Goal: Task Accomplishment & Management: Use online tool/utility

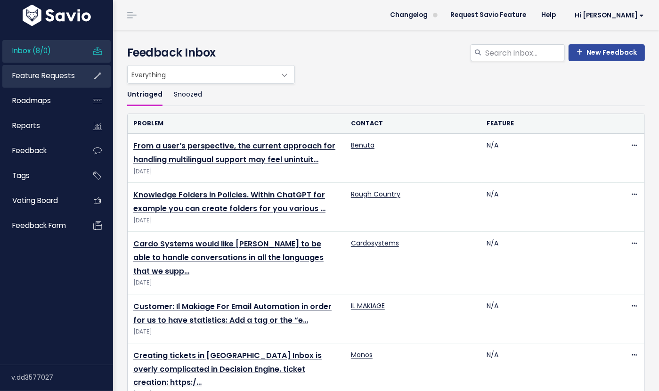
click at [33, 81] on link "Feature Requests" at bounding box center [40, 76] width 76 height 22
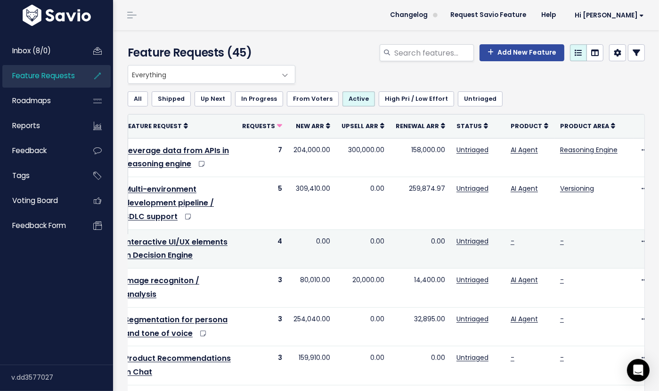
scroll to position [0, 28]
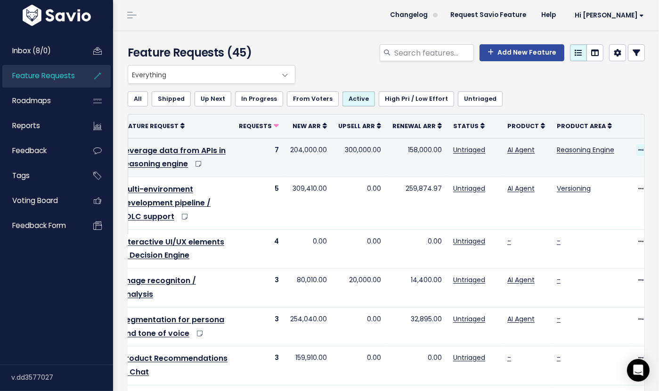
click at [639, 152] on icon at bounding box center [641, 150] width 5 height 6
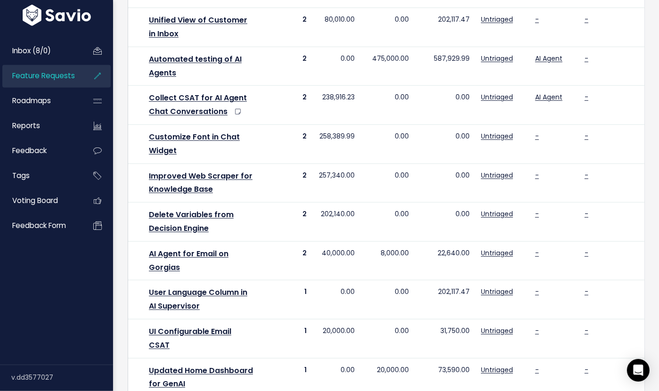
scroll to position [571, 0]
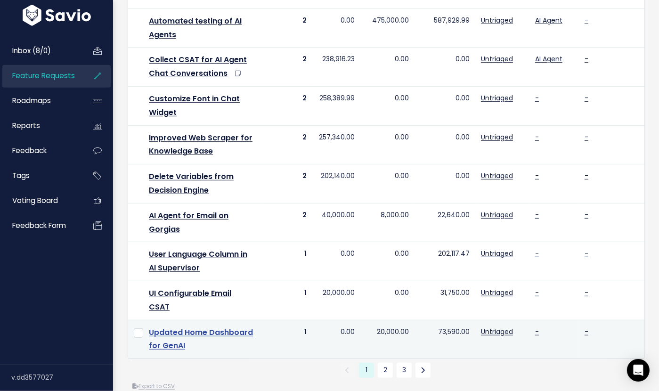
click at [196, 327] on link "Updated Home Dashboard for GenAI" at bounding box center [201, 339] width 104 height 25
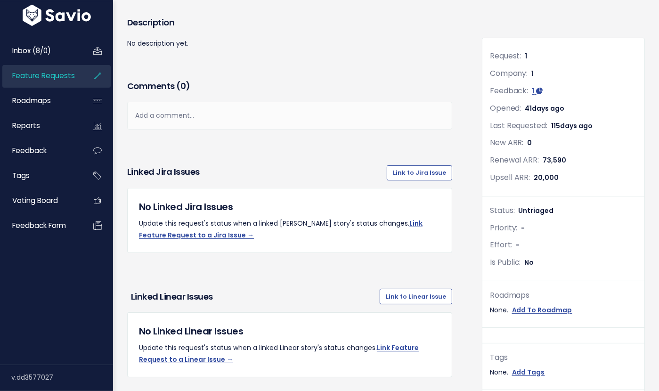
scroll to position [115, 0]
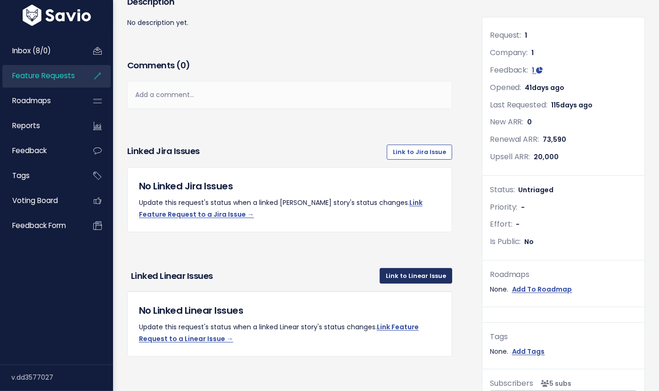
click at [424, 278] on link "Link to Linear Issue" at bounding box center [416, 275] width 73 height 15
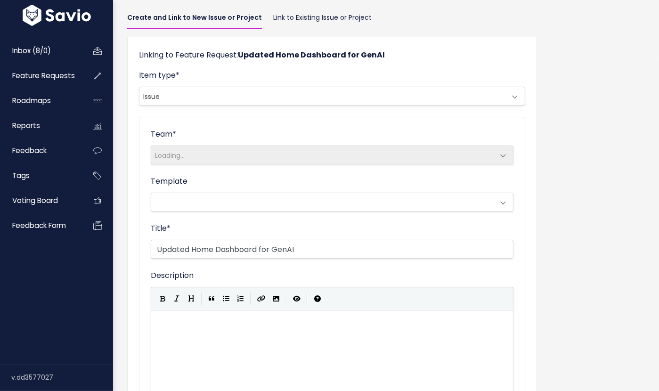
scroll to position [64, 0]
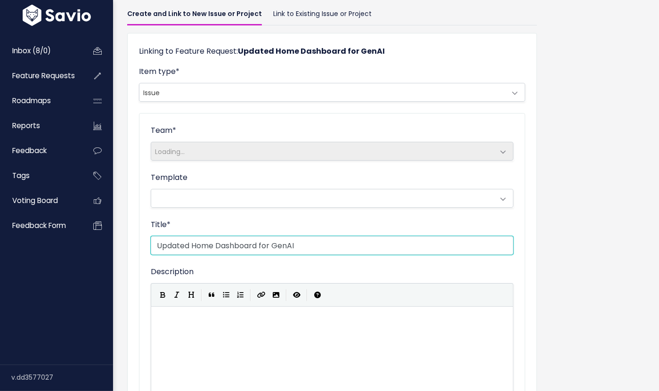
click at [204, 242] on input "Updated Home Dashboard for GenAI" at bounding box center [332, 245] width 363 height 19
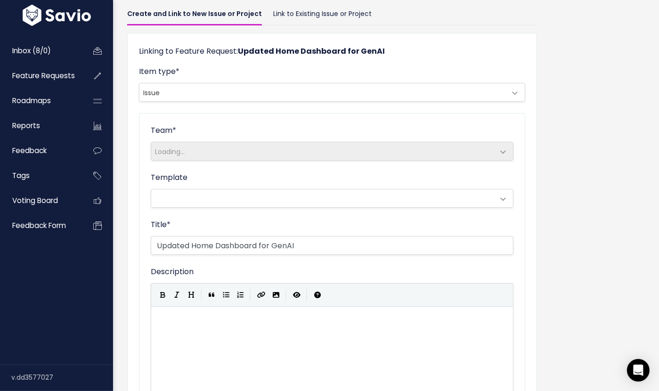
click at [207, 230] on div "Title * Updated Home Dashboard for GenAI" at bounding box center [332, 237] width 363 height 36
click at [189, 150] on span "Loading..." at bounding box center [322, 151] width 343 height 18
click at [172, 92] on span "Issue" at bounding box center [322, 92] width 367 height 18
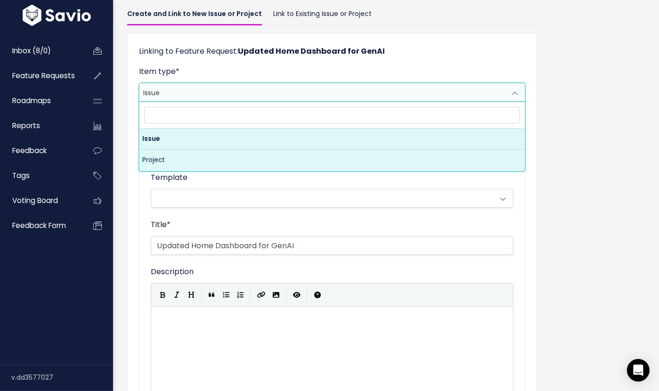
select select "PROJECT"
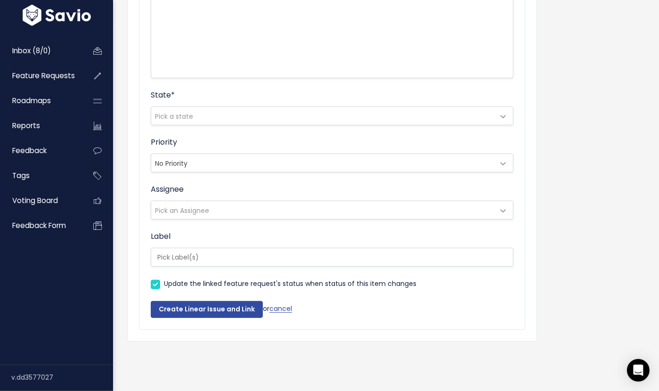
scroll to position [0, 0]
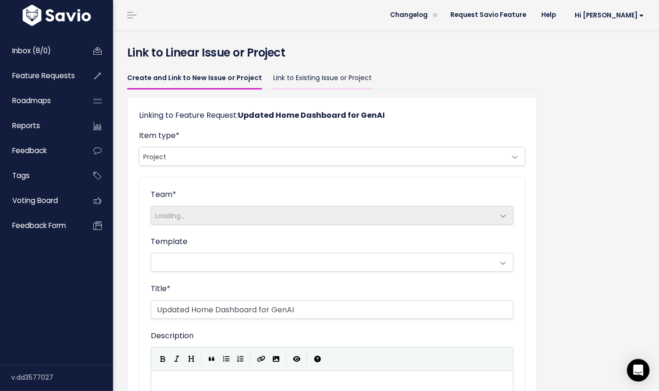
click at [319, 79] on link "Link to Existing Issue or Project" at bounding box center [322, 78] width 98 height 22
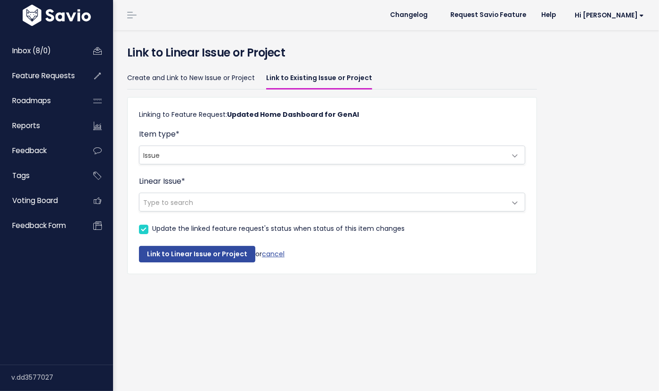
click at [180, 155] on span "Issue" at bounding box center [322, 155] width 367 height 18
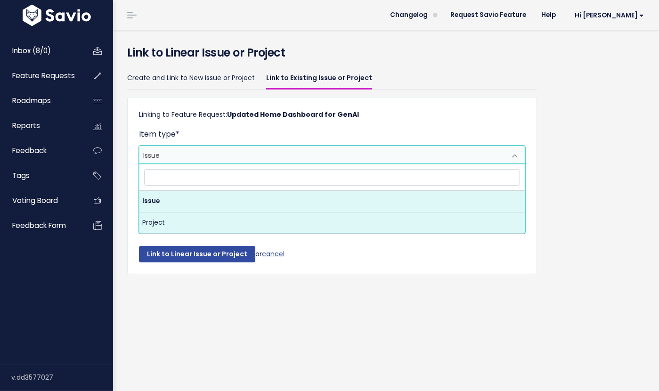
select select "PROJECT"
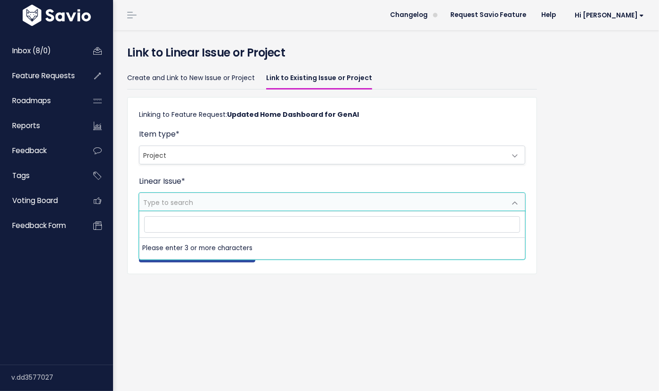
click at [187, 205] on span "Type to search" at bounding box center [168, 202] width 50 height 9
type input "home dashboard"
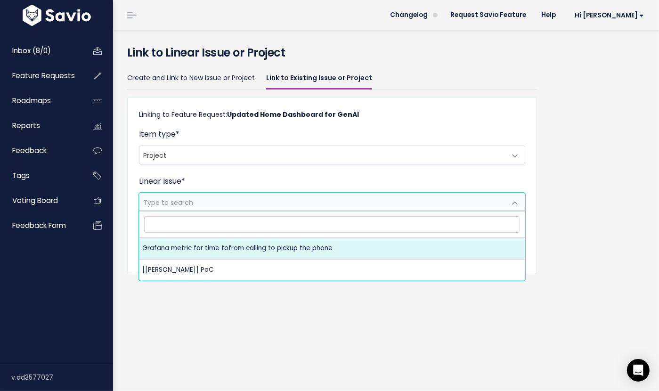
click at [204, 309] on div "Link to Linear Issue or Project Create and Link to New Issue or Project Link to…" at bounding box center [386, 210] width 546 height 361
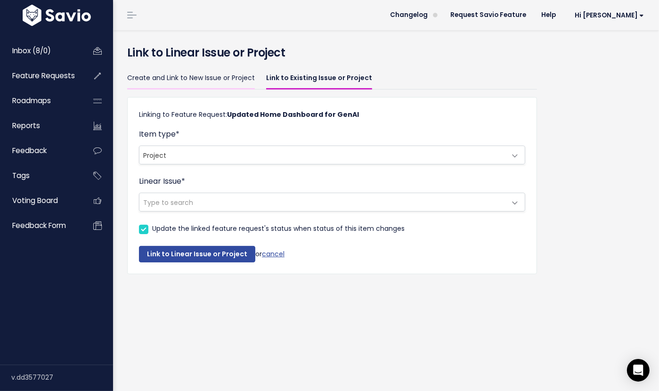
click at [219, 78] on link "Create and Link to New Issue or Project" at bounding box center [191, 78] width 128 height 22
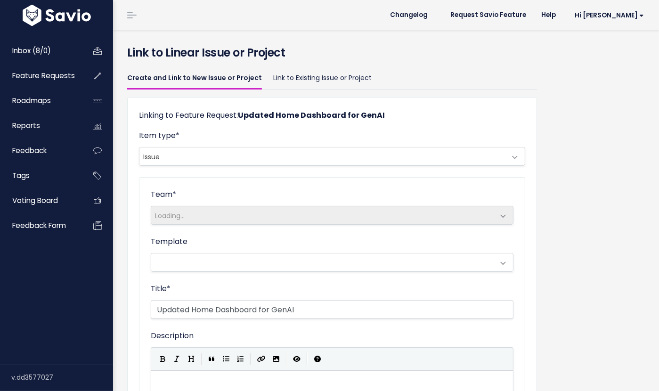
click at [308, 83] on link "Link to Existing Issue or Project" at bounding box center [322, 78] width 98 height 22
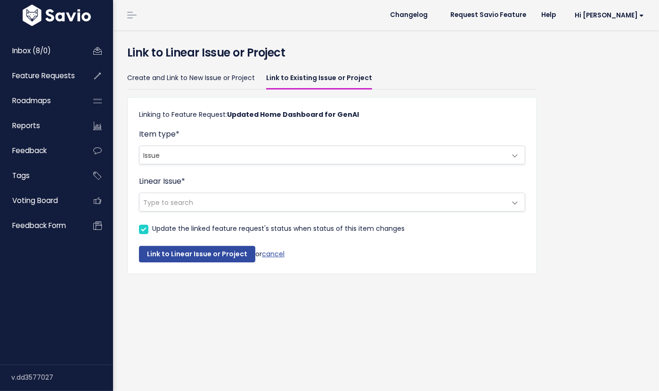
click at [170, 151] on span "Issue" at bounding box center [322, 155] width 367 height 18
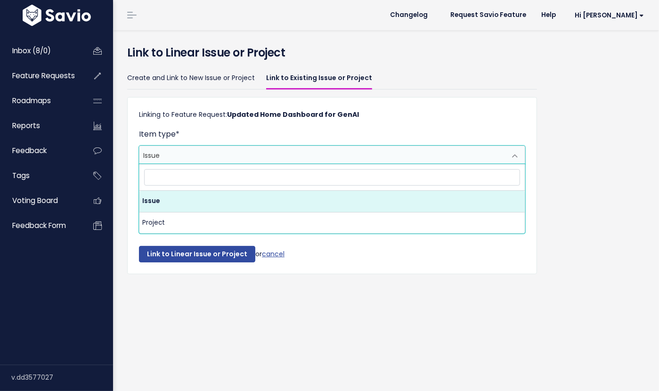
click at [170, 151] on span "Issue" at bounding box center [322, 155] width 367 height 18
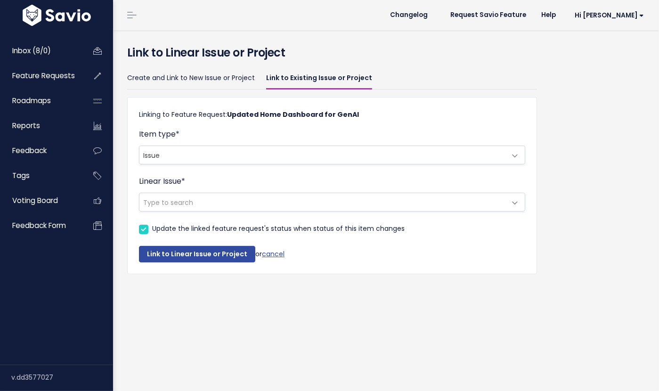
click at [169, 198] on span "Type to search" at bounding box center [168, 202] width 50 height 9
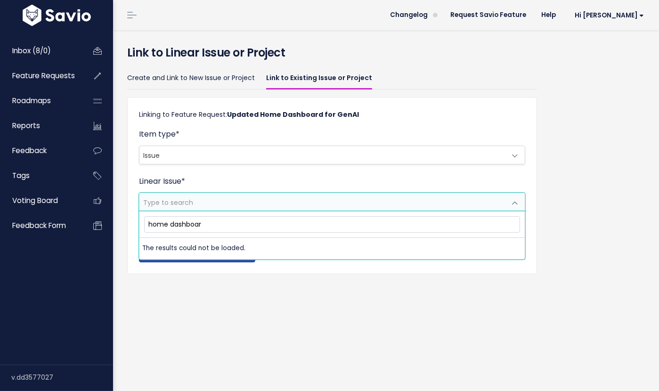
type input "home dashboard"
click at [178, 173] on form "Item type * Issue Project Issue Linear Issue * Type to search Update the linked…" at bounding box center [332, 196] width 386 height 134
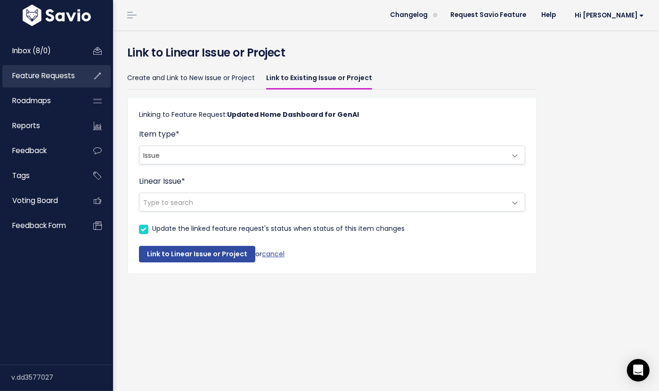
click at [48, 81] on link "Feature Requests" at bounding box center [40, 76] width 76 height 22
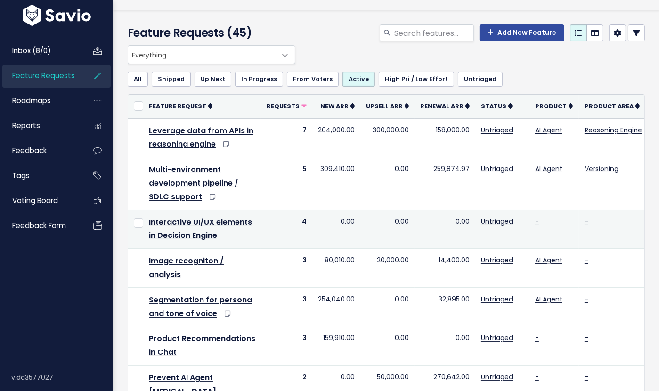
scroll to position [21, 0]
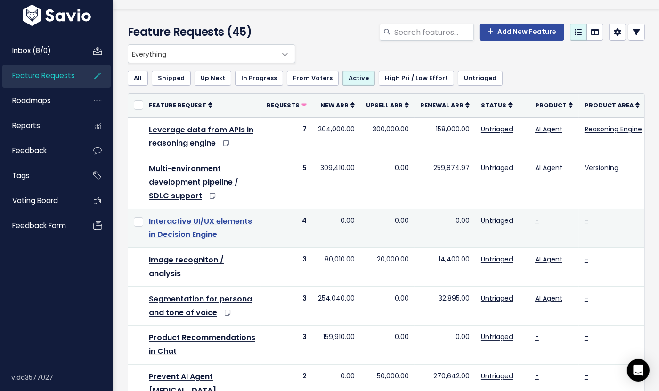
click at [201, 236] on link "Interactive UI/UX elements in Decision Engine" at bounding box center [200, 228] width 103 height 25
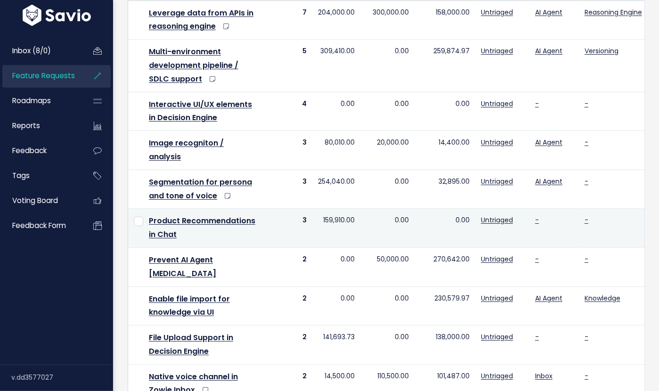
scroll to position [138, 0]
click at [203, 221] on link "Product Recommendations in Chat" at bounding box center [202, 227] width 106 height 25
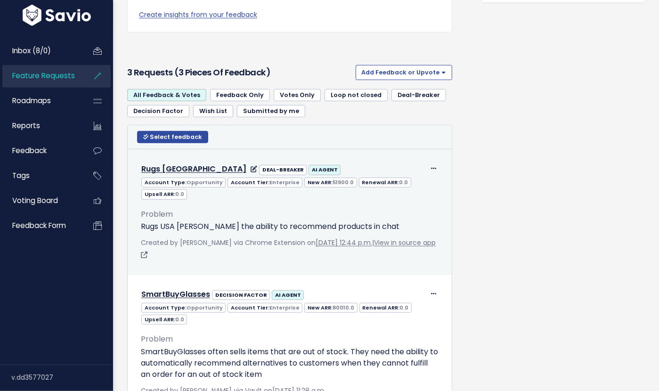
scroll to position [532, 0]
click at [205, 216] on div "Problem Rugs USA nees the ability to recommend products in chat" at bounding box center [290, 219] width 298 height 25
click at [233, 224] on p "Rugs USA nees the ability to recommend products in chat" at bounding box center [290, 226] width 298 height 11
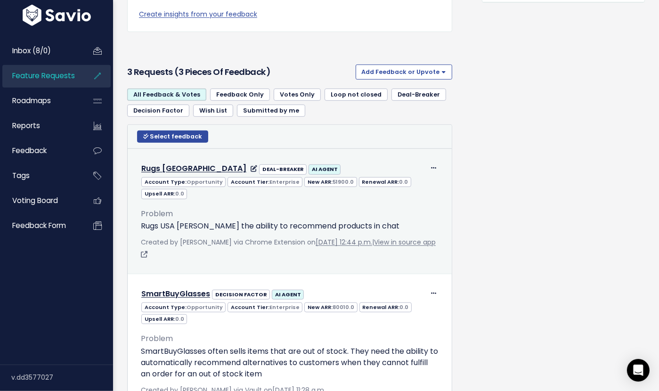
click at [233, 224] on p "Rugs USA nees the ability to recommend products in chat" at bounding box center [290, 226] width 298 height 11
click at [254, 230] on p "Rugs USA [PERSON_NAME] the ability to recommend products in chat" at bounding box center [290, 226] width 298 height 11
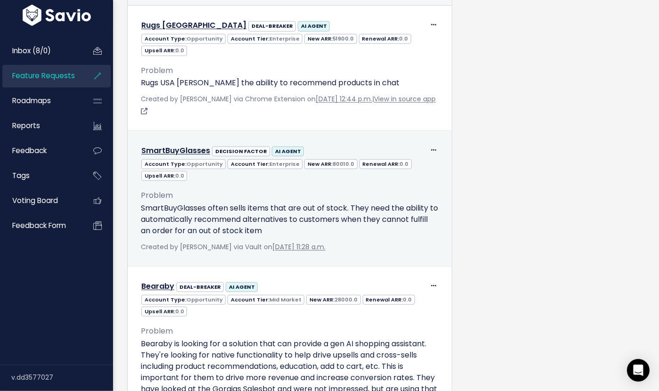
scroll to position [731, 0]
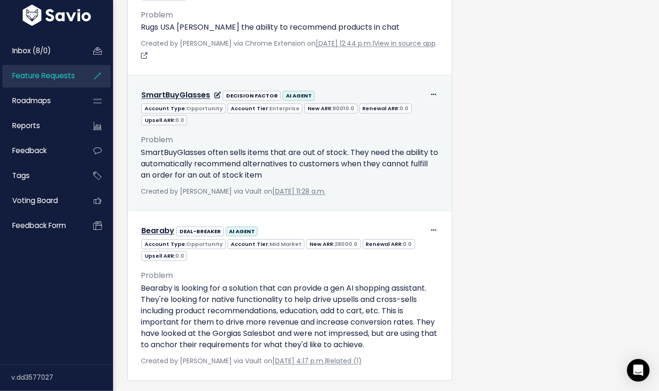
click at [246, 178] on p "SmartBuyGlasses often sells items that are out of stock. They need the ability …" at bounding box center [290, 164] width 298 height 34
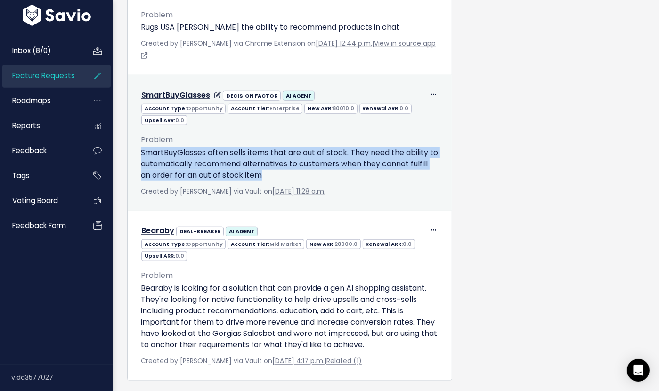
click at [246, 156] on p "SmartBuyGlasses often sells items that are out of stock. They need the ability …" at bounding box center [290, 164] width 298 height 34
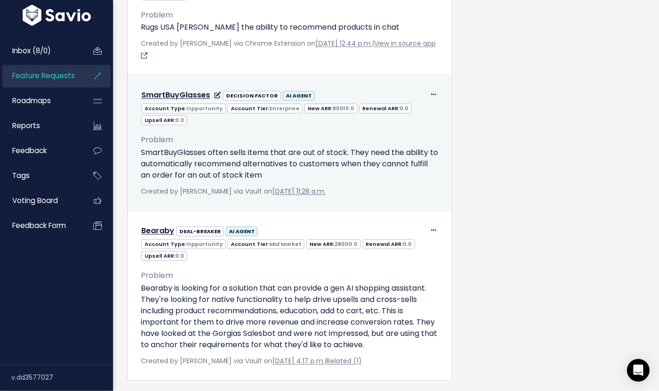
click at [246, 156] on p "SmartBuyGlasses often sells items that are out of stock. They need the ability …" at bounding box center [290, 164] width 298 height 34
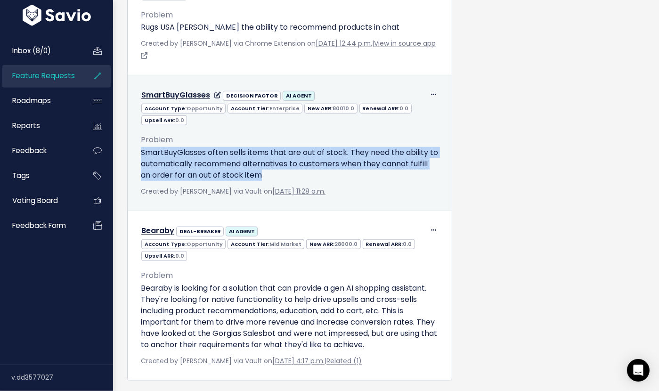
click at [246, 156] on p "SmartBuyGlasses often sells items that are out of stock. They need the ability …" at bounding box center [290, 164] width 298 height 34
click at [265, 169] on p "SmartBuyGlasses often sells items that are out of stock. They need the ability …" at bounding box center [290, 164] width 298 height 34
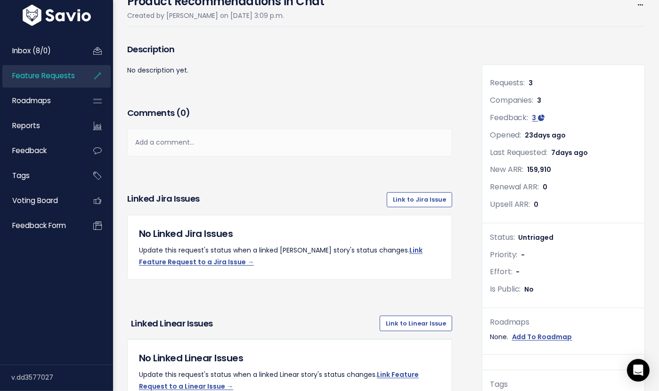
scroll to position [186, 0]
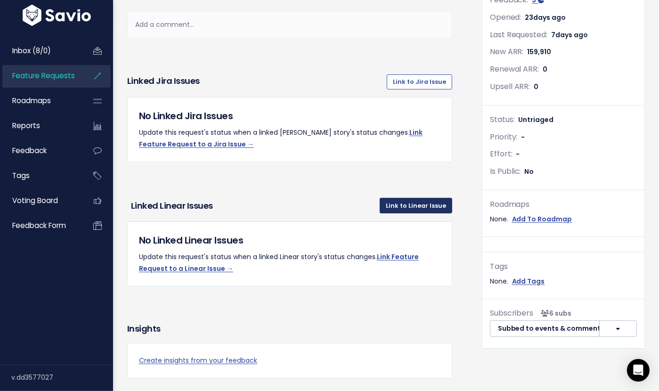
click at [394, 203] on link "Link to Linear Issue" at bounding box center [416, 205] width 73 height 15
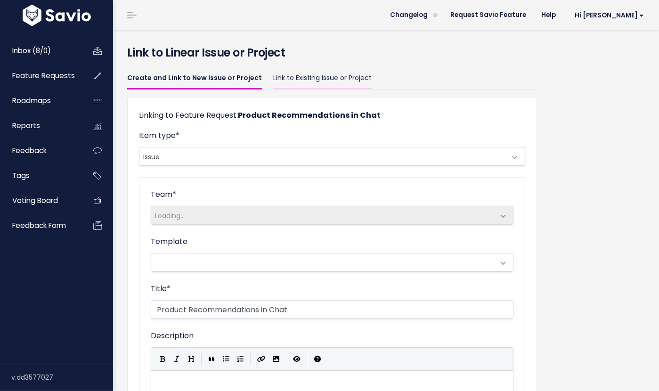
click at [287, 79] on link "Link to Existing Issue or Project" at bounding box center [322, 78] width 98 height 22
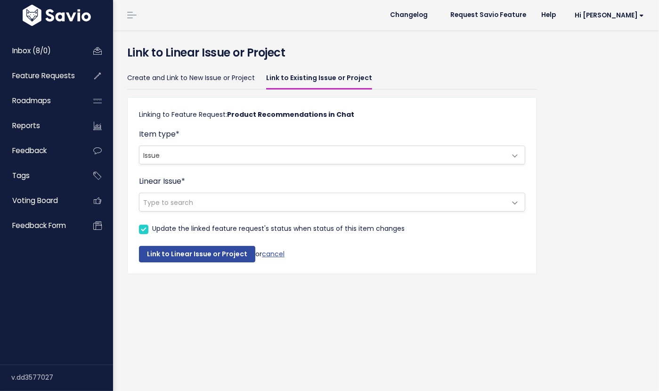
click at [180, 155] on span "Issue" at bounding box center [322, 155] width 367 height 18
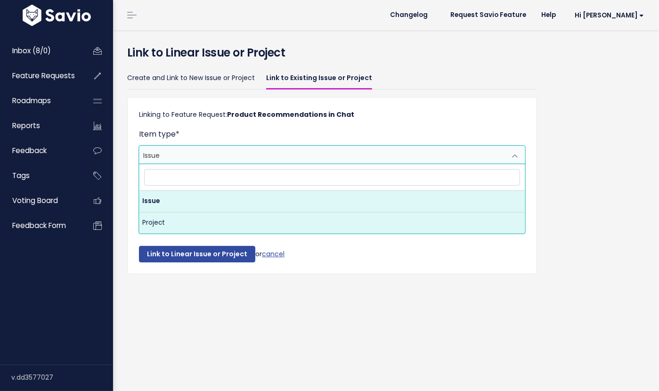
select select "PROJECT"
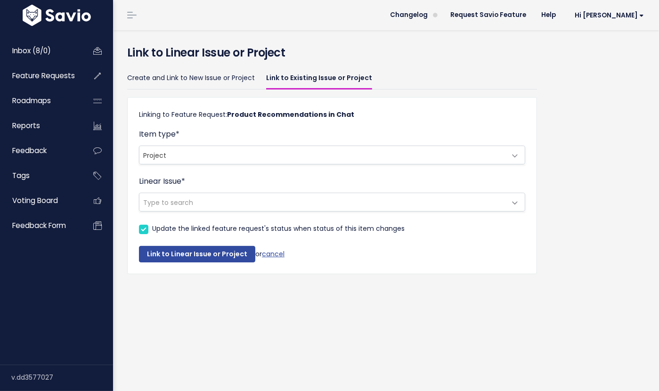
click at [192, 198] on span "Type to search" at bounding box center [322, 202] width 367 height 18
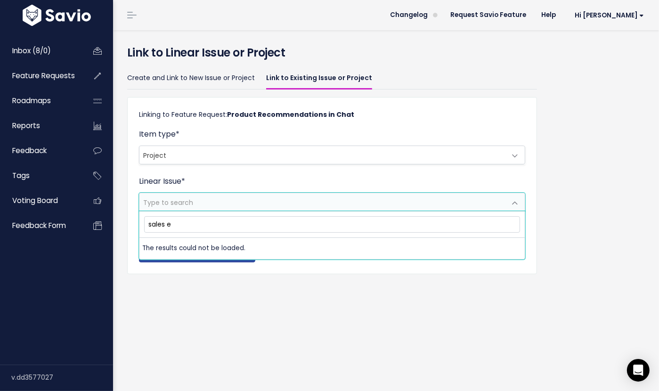
type input "sales e"
click at [210, 248] on li "The results could not be loaded." at bounding box center [331, 248] width 385 height 21
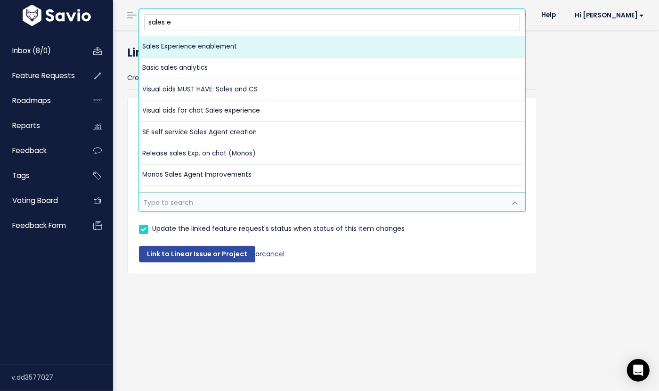
click at [255, 305] on div "Link to Linear Issue or Project Create and Link to New Issue or Project Link to…" at bounding box center [386, 210] width 546 height 361
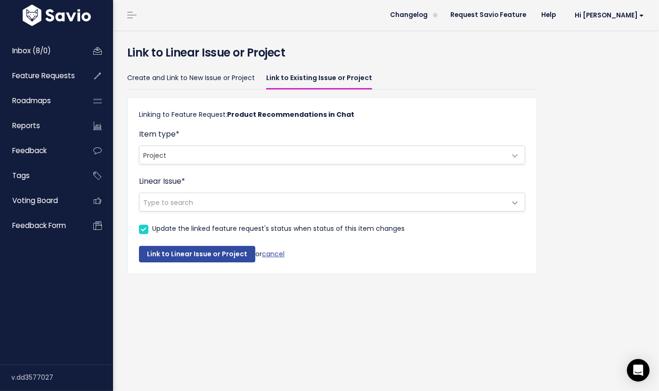
click at [214, 213] on form "Item type * Issue Project Project Linear Issue * Type to search Update the link…" at bounding box center [332, 196] width 386 height 134
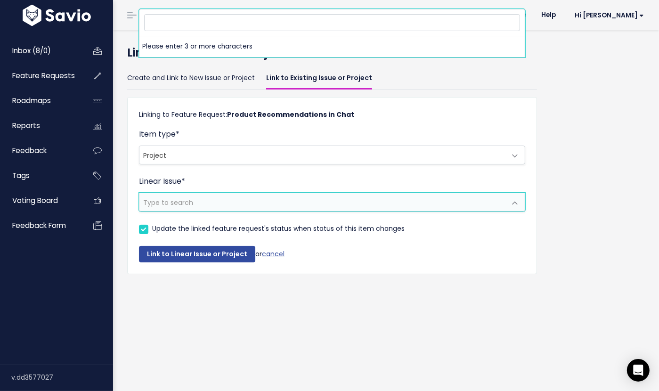
click at [205, 202] on span "Type to search" at bounding box center [322, 202] width 367 height 18
type input "sales"
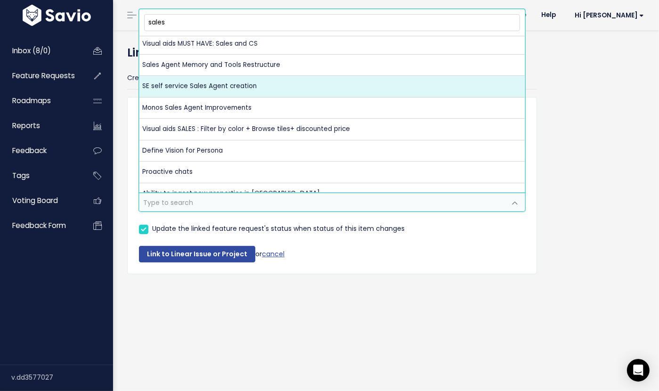
scroll to position [121, 0]
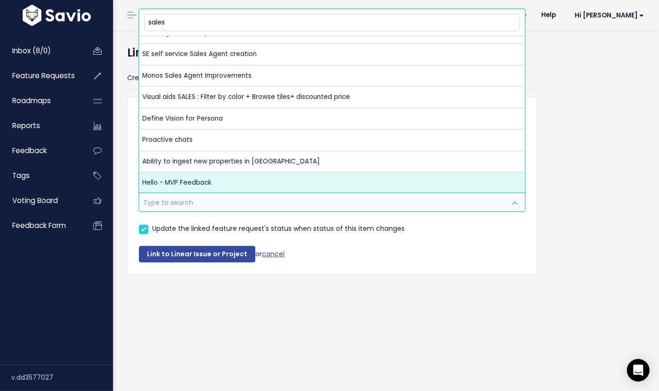
click at [254, 335] on div "Link to Linear Issue or Project Create and Link to New Issue or Project Link to…" at bounding box center [386, 210] width 546 height 361
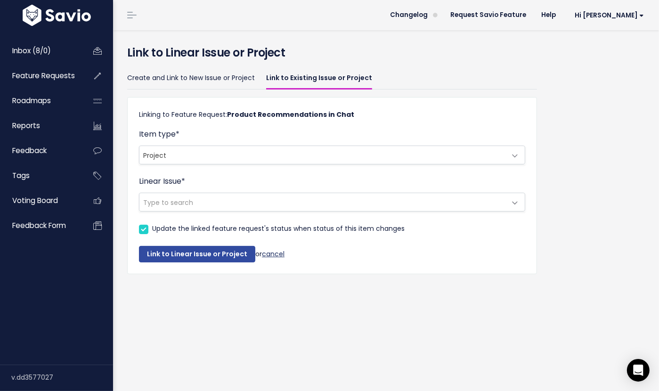
click at [275, 253] on link "cancel" at bounding box center [273, 253] width 23 height 9
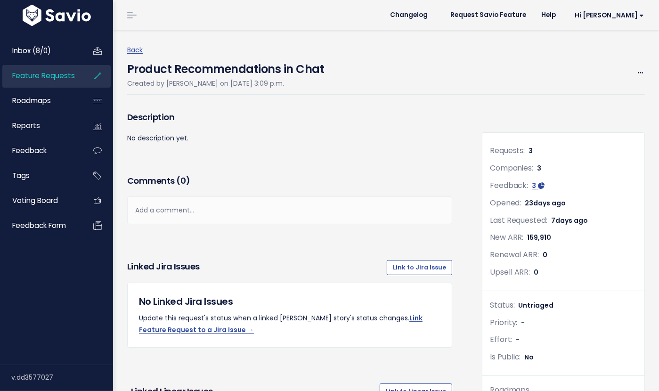
drag, startPoint x: 183, startPoint y: 73, endPoint x: 311, endPoint y: 81, distance: 128.9
click at [311, 81] on div "Product Recommendations in Chat Created by Evan Williams on July 18, 2025, 3:09…" at bounding box center [225, 72] width 197 height 33
click at [344, 81] on div "Product Recommendations in Chat Created by Evan Williams on July 18, 2025, 3:09…" at bounding box center [386, 75] width 518 height 39
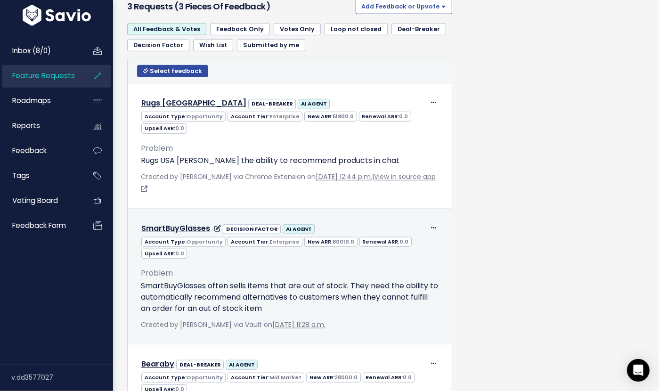
scroll to position [598, 0]
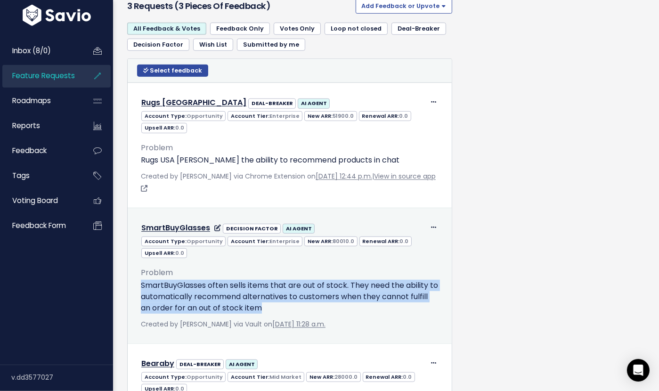
drag, startPoint x: 277, startPoint y: 309, endPoint x: 135, endPoint y: 286, distance: 143.8
click at [135, 286] on div "Problem SmartBuyGlasses often sells items that are out of stock. They need the …" at bounding box center [290, 295] width 312 height 72
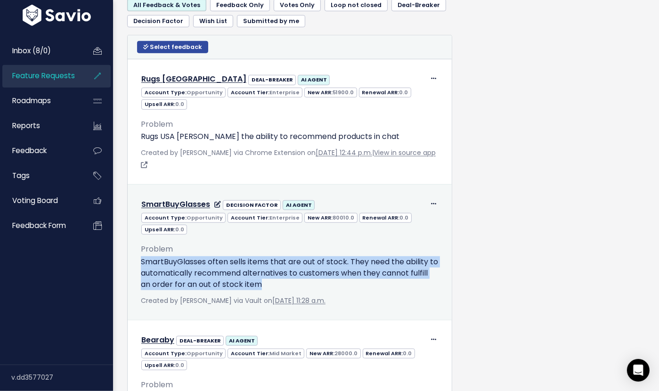
scroll to position [628, 0]
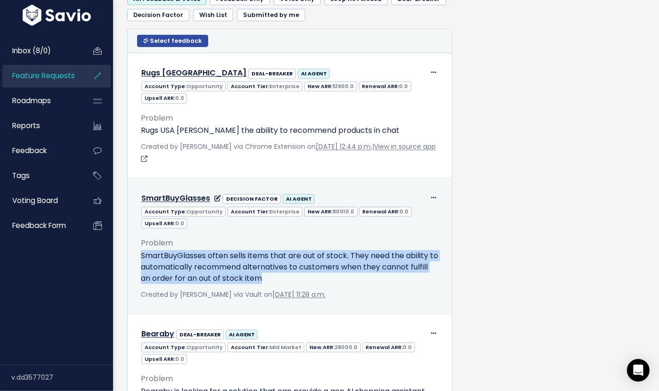
click at [269, 273] on p "SmartBuyGlasses often sells items that are out of stock. They need the ability …" at bounding box center [290, 267] width 298 height 34
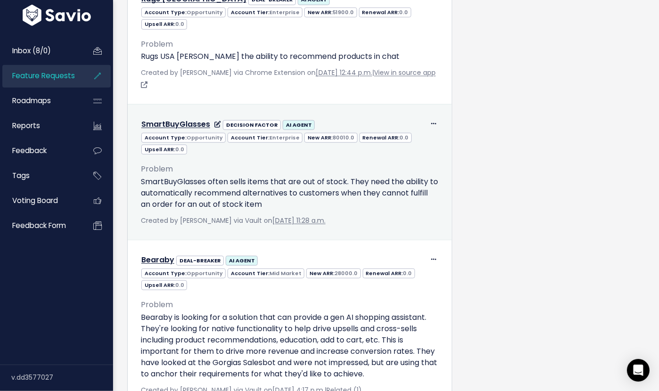
scroll to position [666, 0]
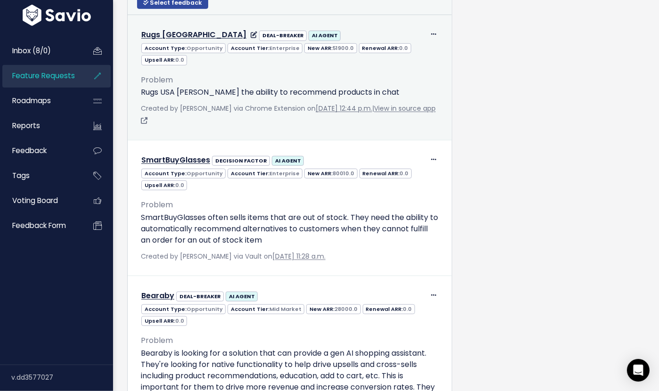
click at [226, 94] on p "Rugs USA nees the ability to recommend products in chat" at bounding box center [290, 92] width 298 height 11
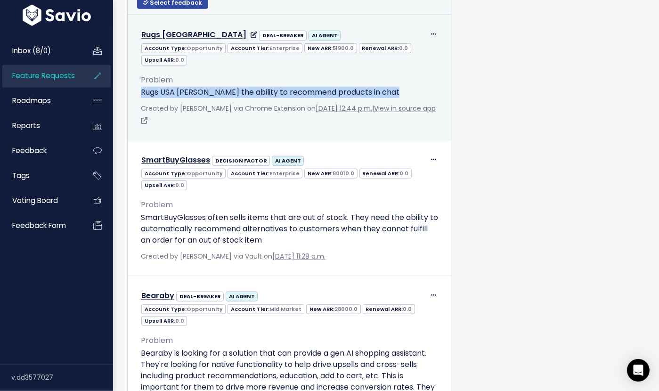
click at [258, 97] on p "Rugs USA nees the ability to recommend products in chat" at bounding box center [290, 92] width 298 height 11
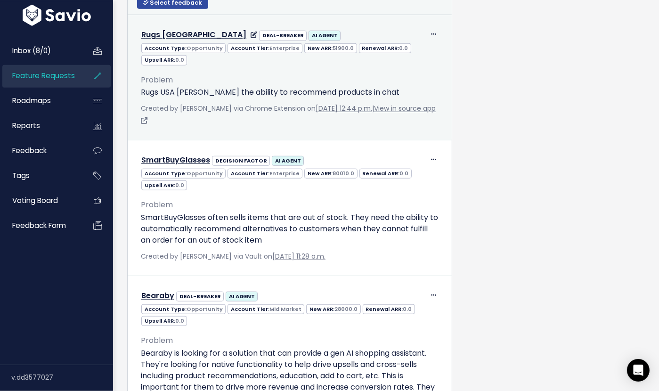
click at [258, 97] on p "Rugs USA nees the ability to recommend products in chat" at bounding box center [290, 92] width 298 height 11
click at [256, 90] on p "Rugs USA nees the ability to recommend products in chat" at bounding box center [290, 92] width 298 height 11
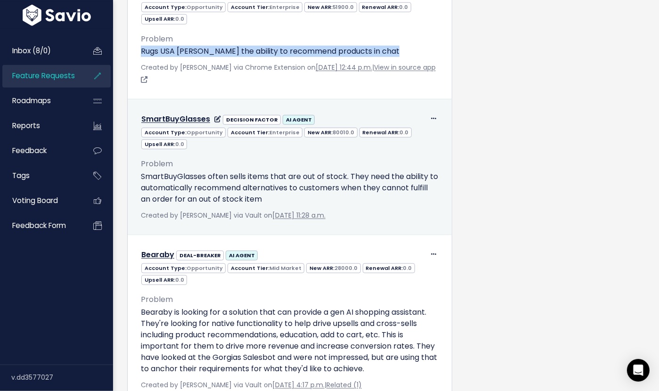
scroll to position [720, 0]
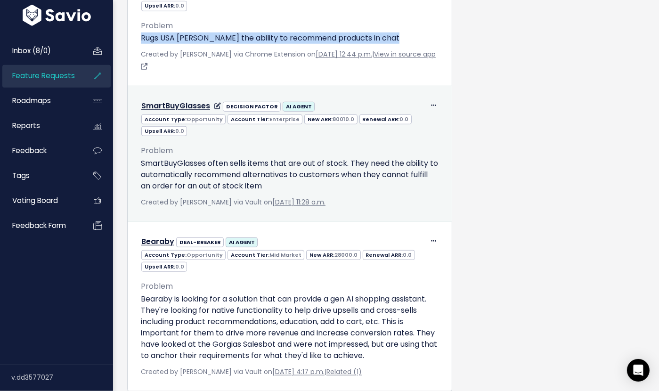
click at [255, 169] on p "SmartBuyGlasses often sells items that are out of stock. They need the ability …" at bounding box center [290, 175] width 298 height 34
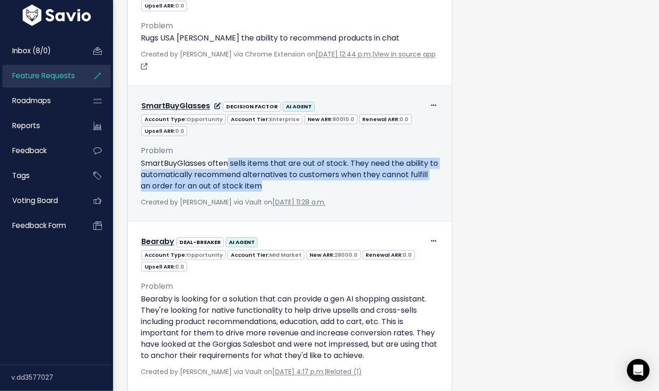
drag, startPoint x: 278, startPoint y: 187, endPoint x: 228, endPoint y: 160, distance: 56.7
click at [228, 160] on p "SmartBuyGlasses often sells items that are out of stock. They need the ability …" at bounding box center [290, 175] width 298 height 34
click at [196, 160] on p "SmartBuyGlasses often sells items that are out of stock. They need the ability …" at bounding box center [290, 175] width 298 height 34
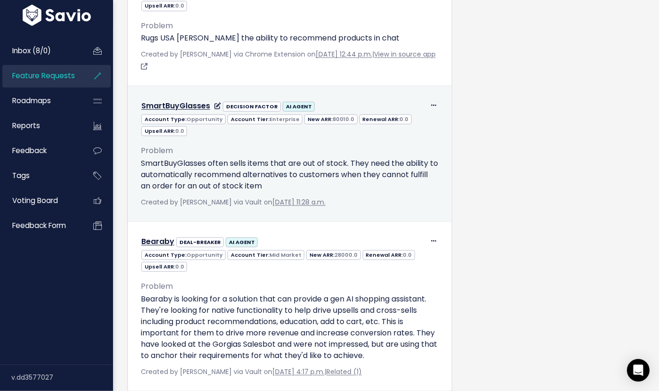
click at [329, 179] on p "SmartBuyGlasses often sells items that are out of stock. They need the ability …" at bounding box center [290, 175] width 298 height 34
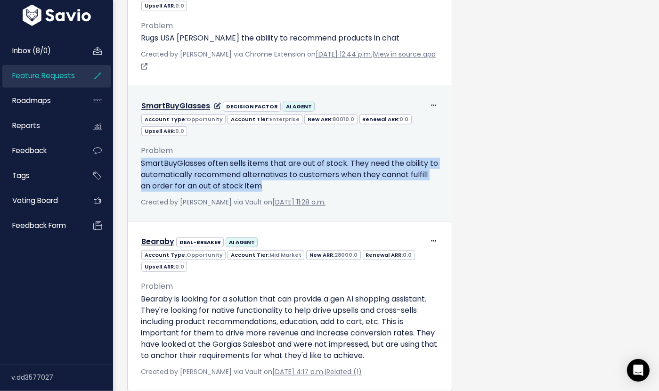
click at [329, 179] on p "SmartBuyGlasses often sells items that are out of stock. They need the ability …" at bounding box center [290, 175] width 298 height 34
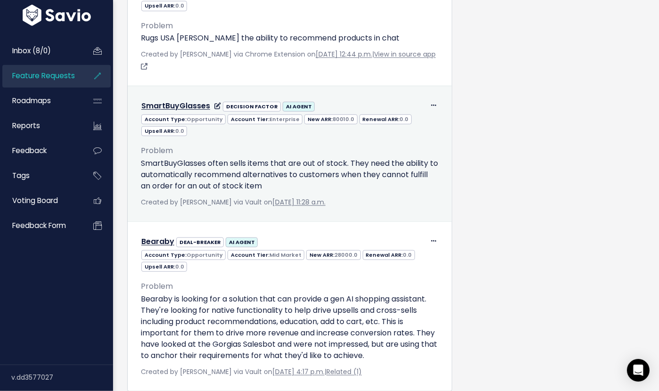
click at [329, 179] on p "SmartBuyGlasses often sells items that are out of stock. They need the ability …" at bounding box center [290, 175] width 298 height 34
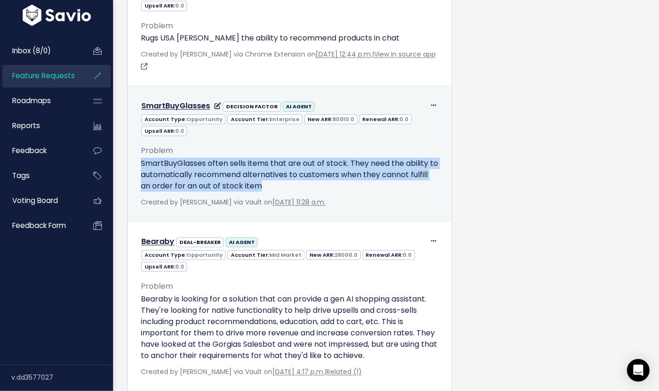
click at [329, 179] on p "SmartBuyGlasses often sells items that are out of stock. They need the ability …" at bounding box center [290, 175] width 298 height 34
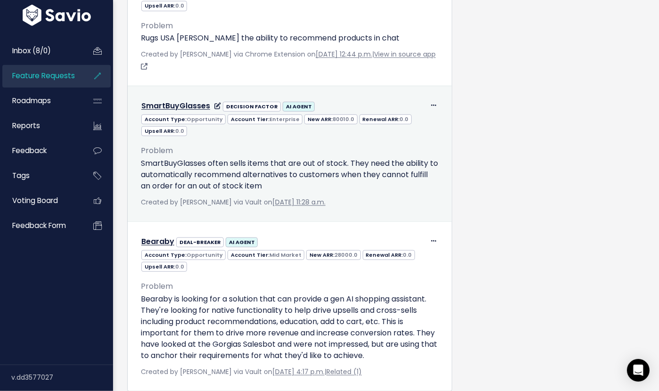
click at [329, 179] on p "SmartBuyGlasses often sells items that are out of stock. They need the ability …" at bounding box center [290, 175] width 298 height 34
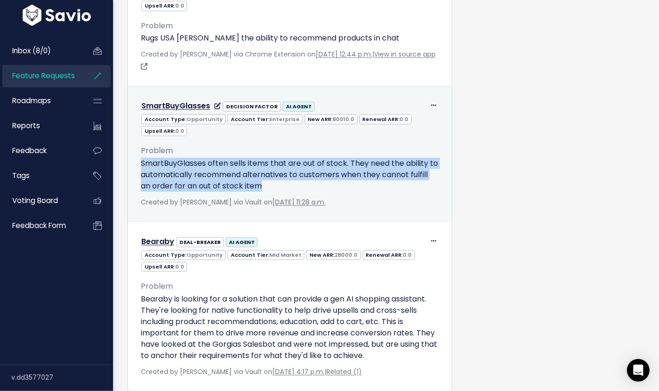
click at [329, 179] on p "SmartBuyGlasses often sells items that are out of stock. They need the ability …" at bounding box center [290, 175] width 298 height 34
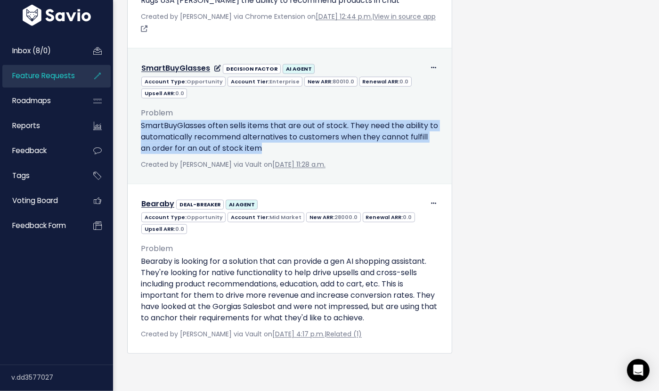
scroll to position [760, 0]
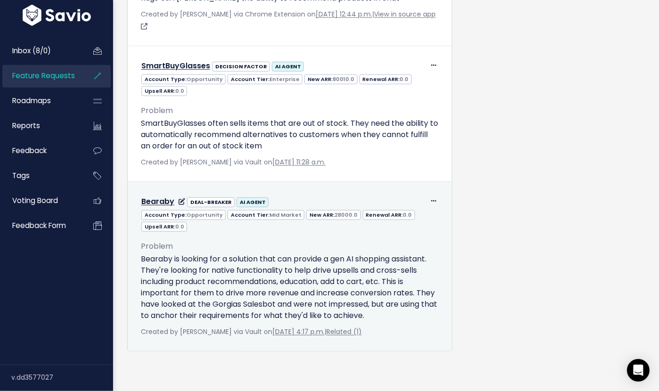
click at [256, 270] on p "Bearaby is looking for a solution that can provide a gen AI shopping assistant.…" at bounding box center [290, 288] width 298 height 68
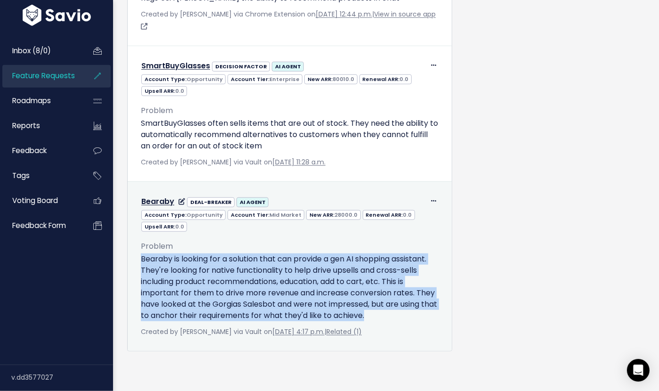
click at [290, 297] on p "Bearaby is looking for a solution that can provide a gen AI shopping assistant.…" at bounding box center [290, 288] width 298 height 68
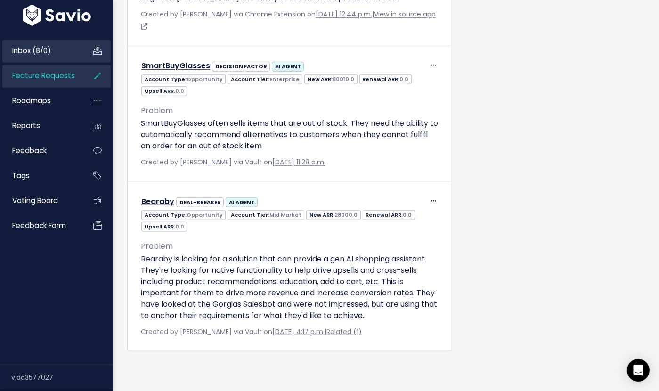
click at [50, 49] on span "Inbox (8/0)" at bounding box center [31, 51] width 39 height 10
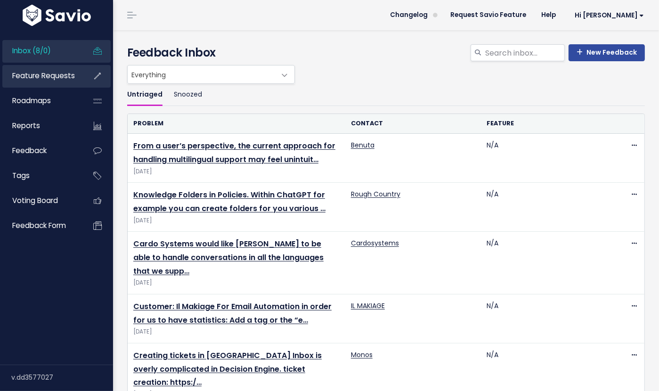
click at [45, 68] on link "Feature Requests" at bounding box center [40, 76] width 76 height 22
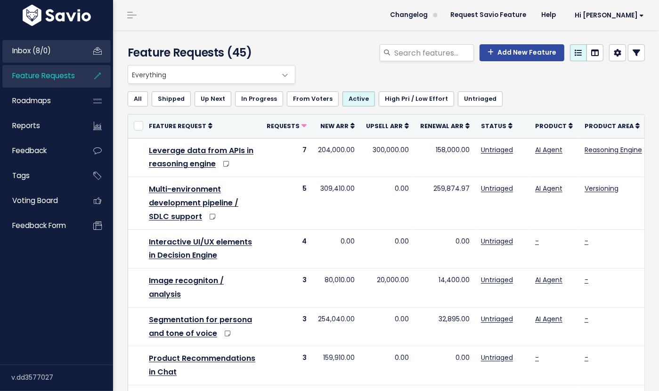
click at [51, 55] on span "Inbox (8/0)" at bounding box center [31, 51] width 39 height 10
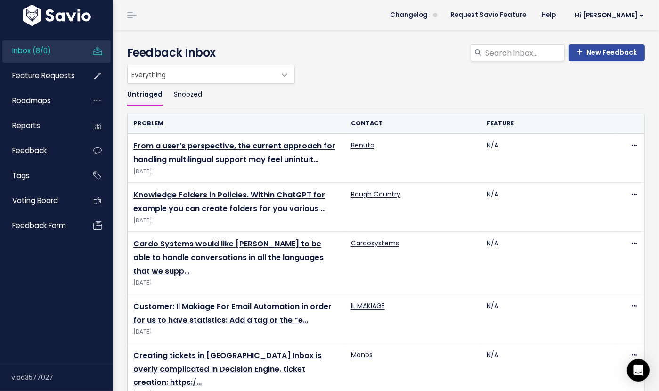
click at [352, 89] on ul "Untriaged Snoozed" at bounding box center [386, 95] width 518 height 22
click at [50, 70] on link "Feature Requests" at bounding box center [40, 76] width 76 height 22
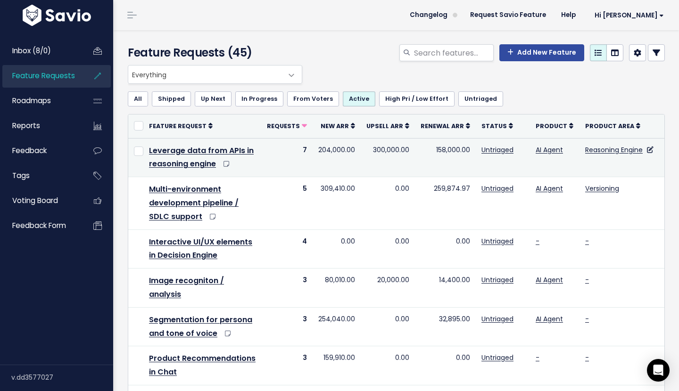
scroll to position [0, 8]
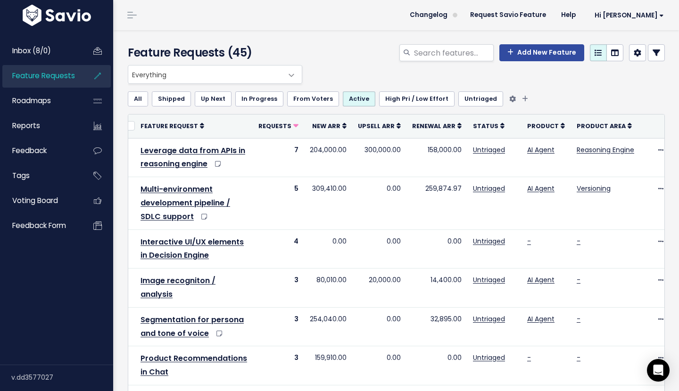
click at [541, 100] on ul "All Shipped Up Next In Progress From Voters Active High Pri / Low Effort Untria…" at bounding box center [396, 98] width 537 height 15
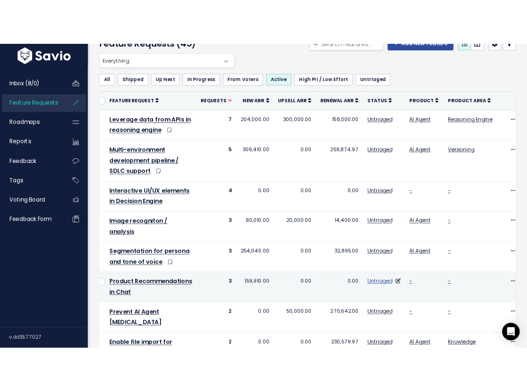
scroll to position [0, 0]
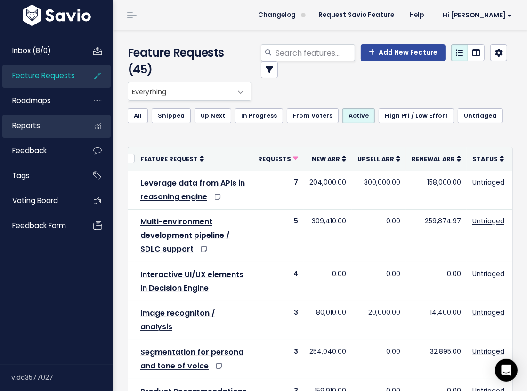
click at [53, 122] on link "Reports" at bounding box center [40, 126] width 76 height 22
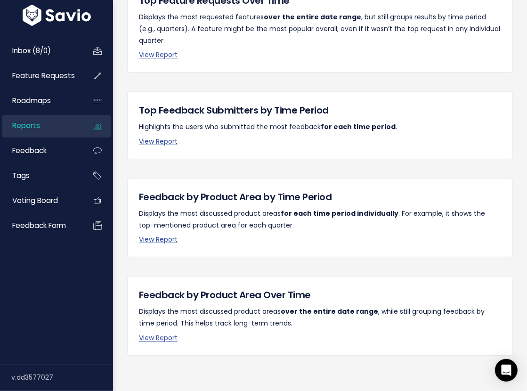
scroll to position [213, 0]
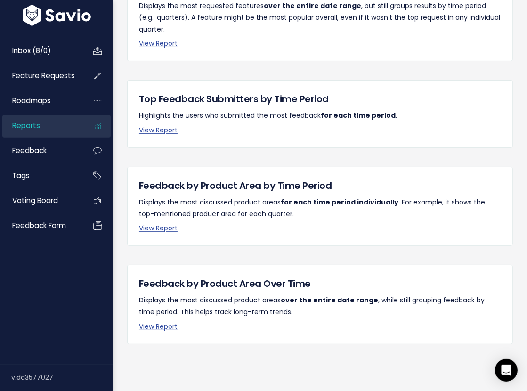
click at [189, 283] on h5 "Feedback by Product Area Over Time" at bounding box center [320, 284] width 362 height 14
click at [238, 298] on p "Displays the most discussed product areas over the entire date range , while st…" at bounding box center [320, 307] width 362 height 24
click at [149, 327] on link "View Report" at bounding box center [158, 326] width 39 height 9
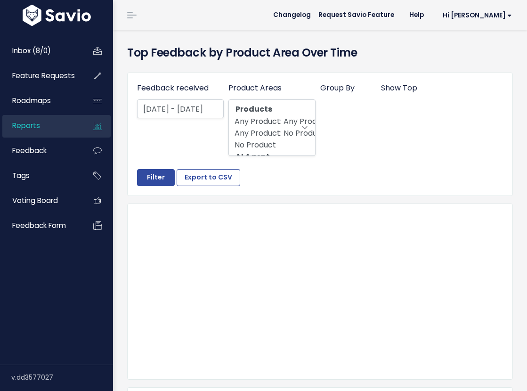
select select
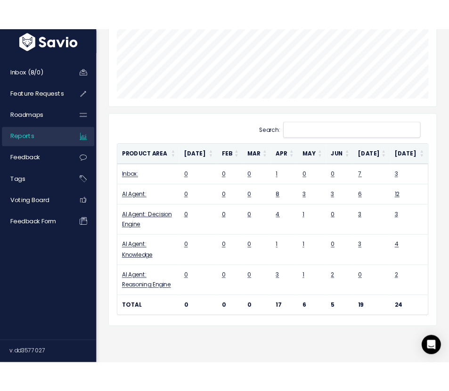
scroll to position [228, 0]
